Goal: Check status

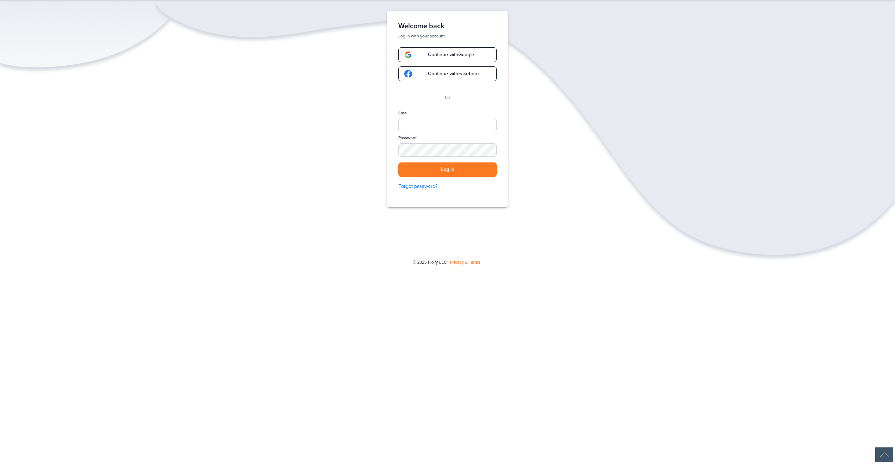
scroll to position [105, 0]
click at [465, 132] on input "Email" at bounding box center [447, 125] width 98 height 13
type input "**********"
click at [489, 154] on div "SHOW" at bounding box center [488, 150] width 16 height 7
click at [456, 177] on button "Log in" at bounding box center [447, 169] width 98 height 14
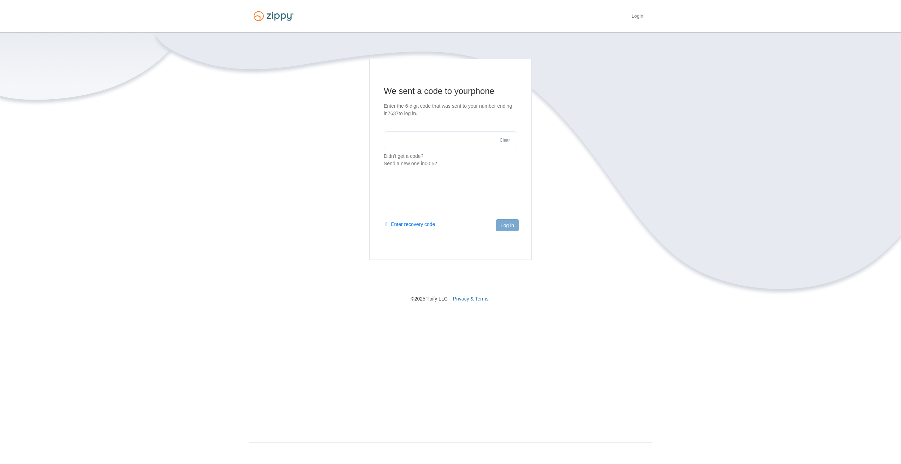
click at [429, 138] on input "text" at bounding box center [450, 139] width 133 height 17
type input "******"
click at [507, 225] on button "Log in" at bounding box center [507, 225] width 23 height 12
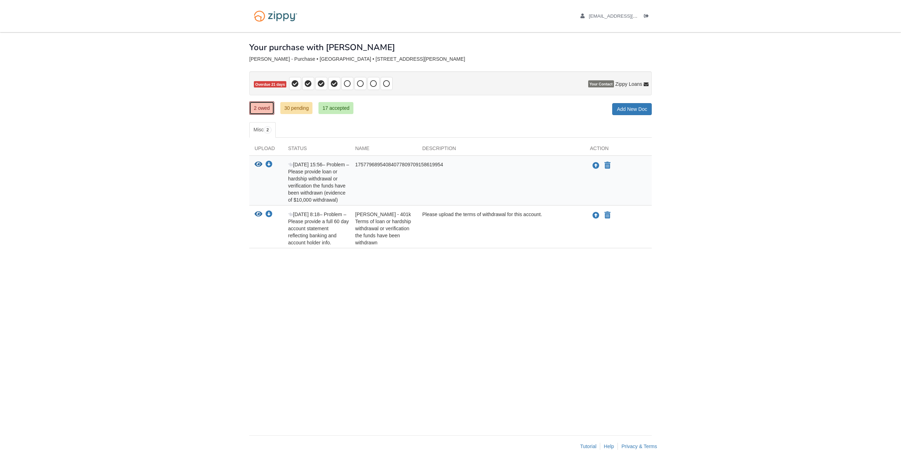
click at [258, 106] on link "2 owed" at bounding box center [261, 107] width 25 height 13
click at [259, 162] on icon "View 17577968954084077809709158619954" at bounding box center [258, 164] width 8 height 7
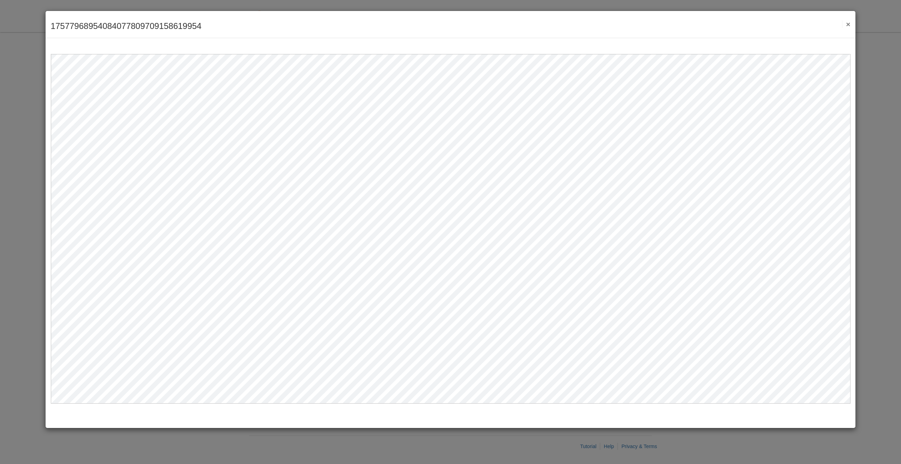
click at [848, 24] on button "×" at bounding box center [846, 23] width 8 height 7
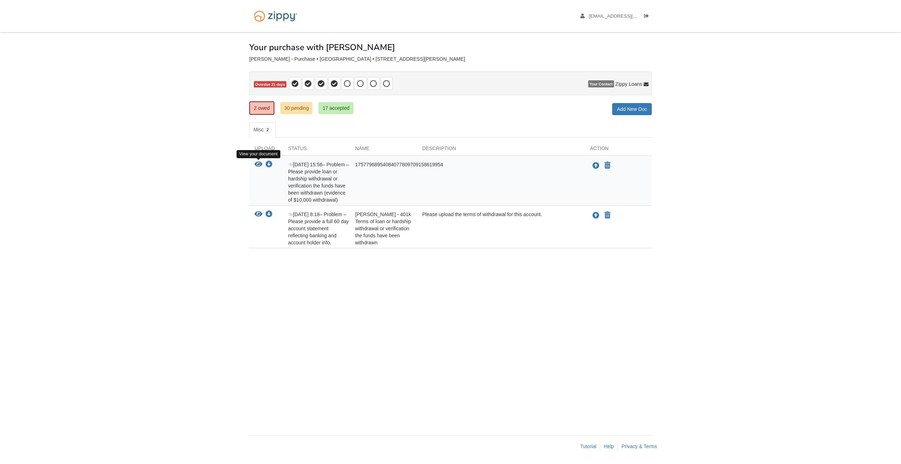
click at [259, 162] on icon "View 17577968954084077809709158619954" at bounding box center [258, 164] width 8 height 7
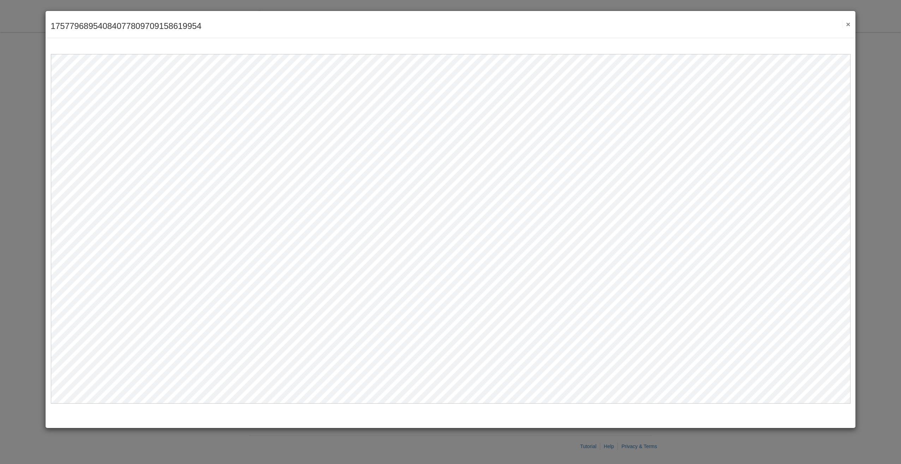
click at [849, 23] on button "×" at bounding box center [846, 23] width 8 height 7
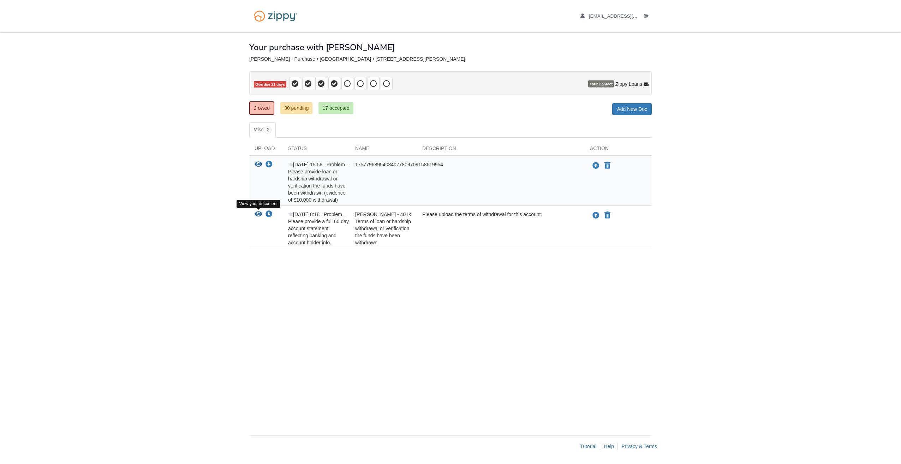
click at [257, 212] on icon "View Ronald Stein - 401k Terms of loan or hardship withdrawal or verification t…" at bounding box center [258, 214] width 8 height 7
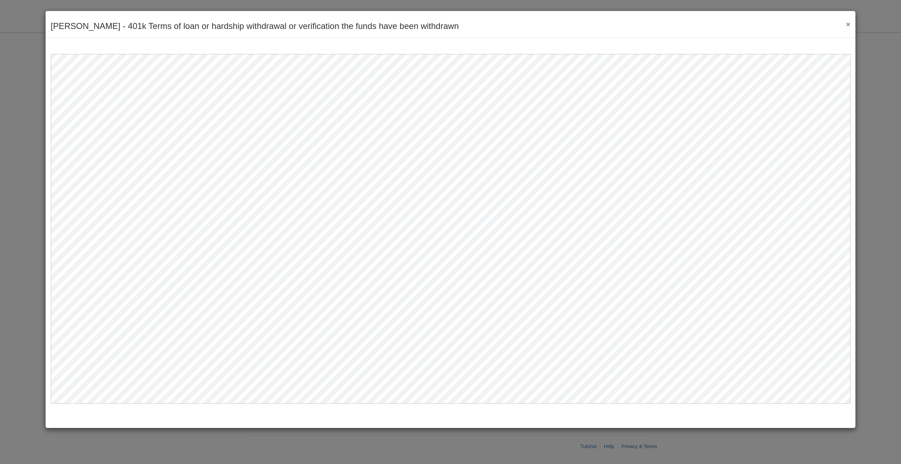
click at [849, 22] on button "×" at bounding box center [846, 23] width 8 height 7
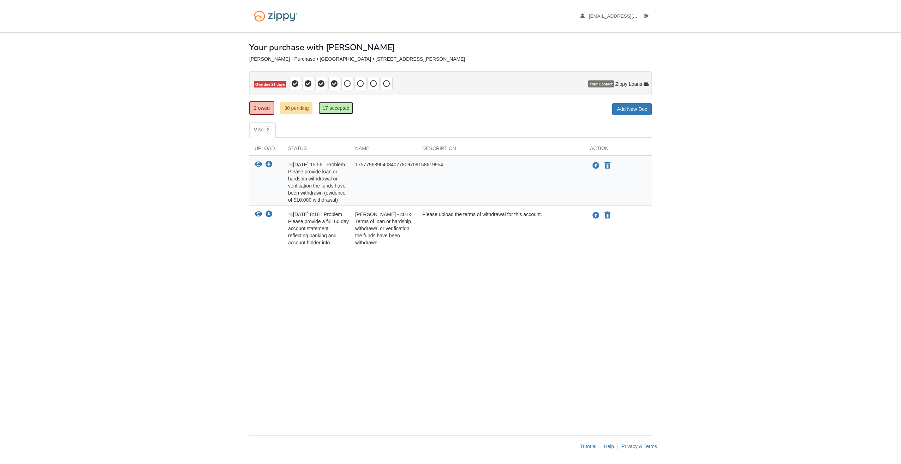
click at [331, 106] on link "17 accepted" at bounding box center [335, 108] width 35 height 12
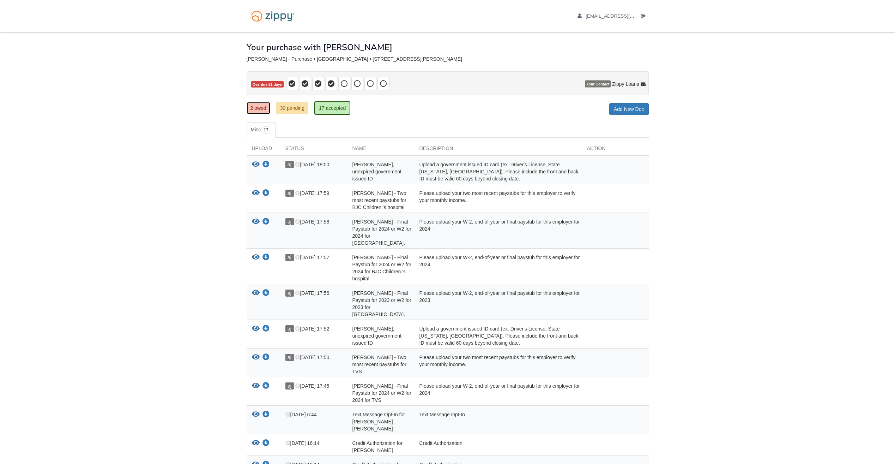
click at [266, 106] on link "2 owed" at bounding box center [259, 108] width 24 height 12
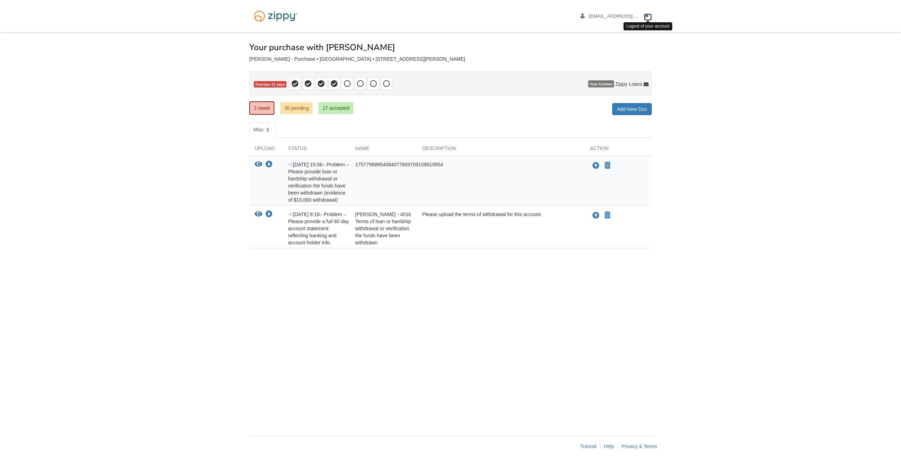
click at [647, 15] on icon "Log out" at bounding box center [646, 16] width 5 height 5
